Goal: Task Accomplishment & Management: Manage account settings

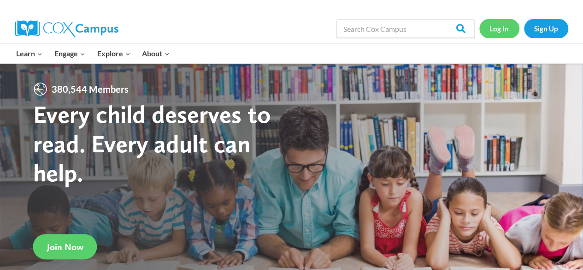
click at [493, 32] on link "Log In" at bounding box center [499, 28] width 40 height 19
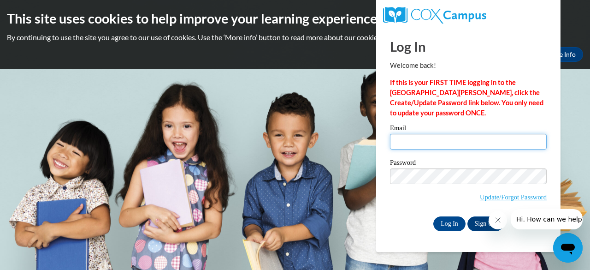
click at [411, 143] on input "Email" at bounding box center [468, 142] width 157 height 16
type input "[EMAIL_ADDRESS][DOMAIN_NAME]"
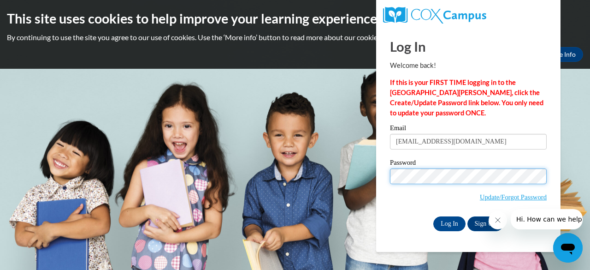
click at [433, 216] on input "Log In" at bounding box center [449, 223] width 32 height 15
